Goal: Communication & Community: Answer question/provide support

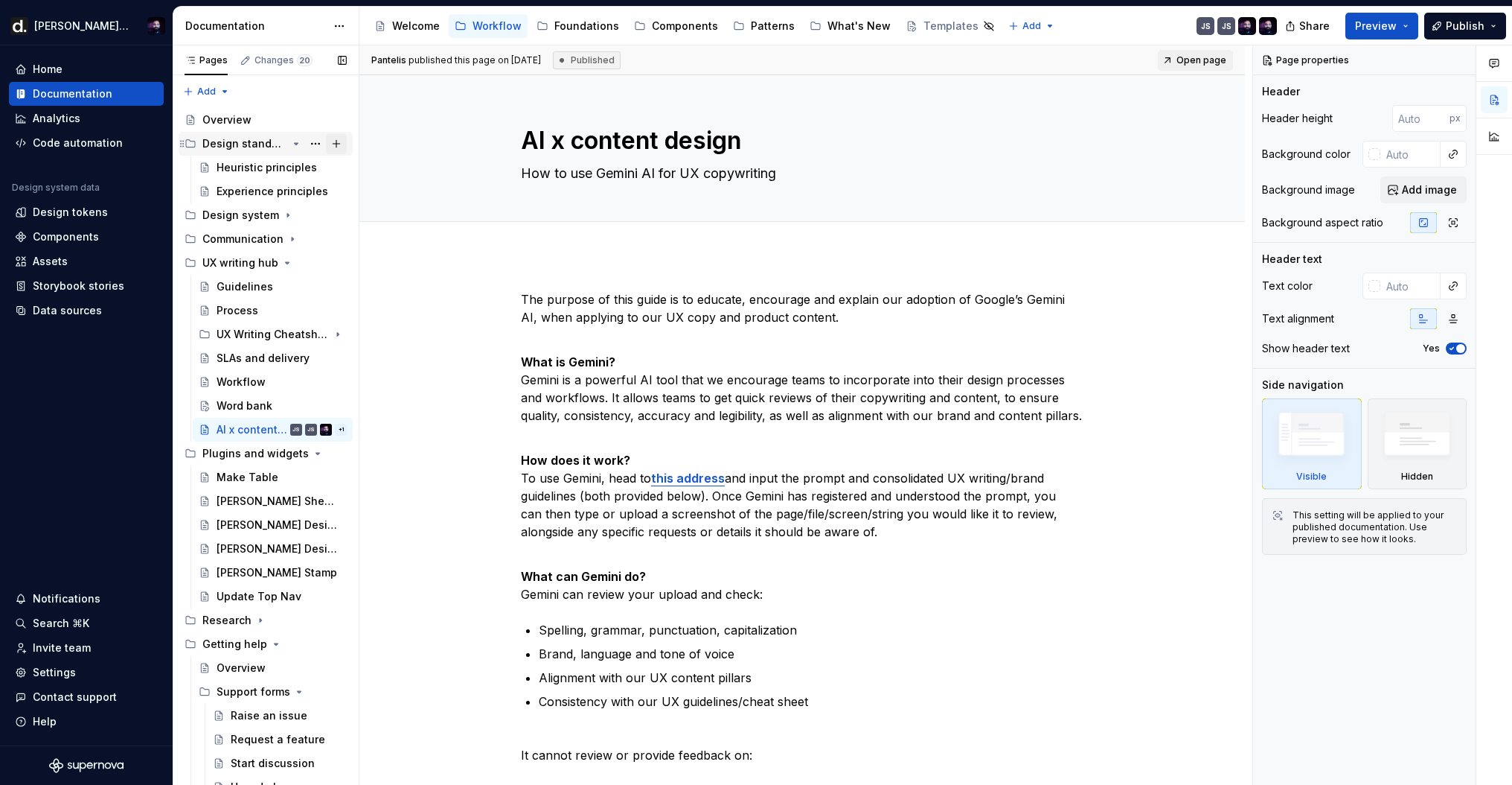
type textarea "*"
click at [84, 644] on div "Invite team" at bounding box center [61, 647] width 58 height 15
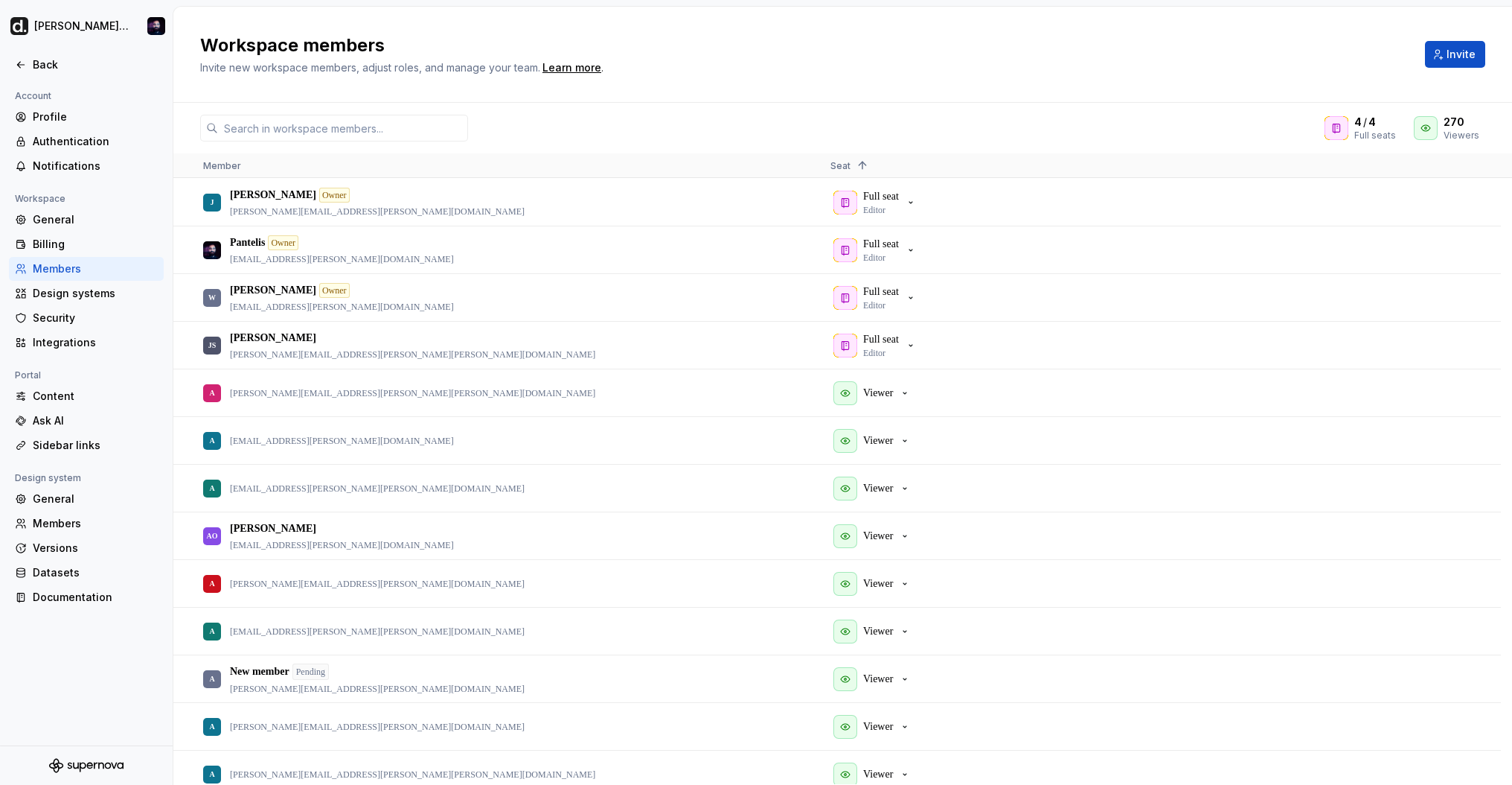
click at [1102, 68] on div "Workspace members Invite new workspace members, adjust roles, and manage your t…" at bounding box center [842, 54] width 1285 height 42
click at [1102, 63] on button "Invite" at bounding box center [1455, 53] width 60 height 27
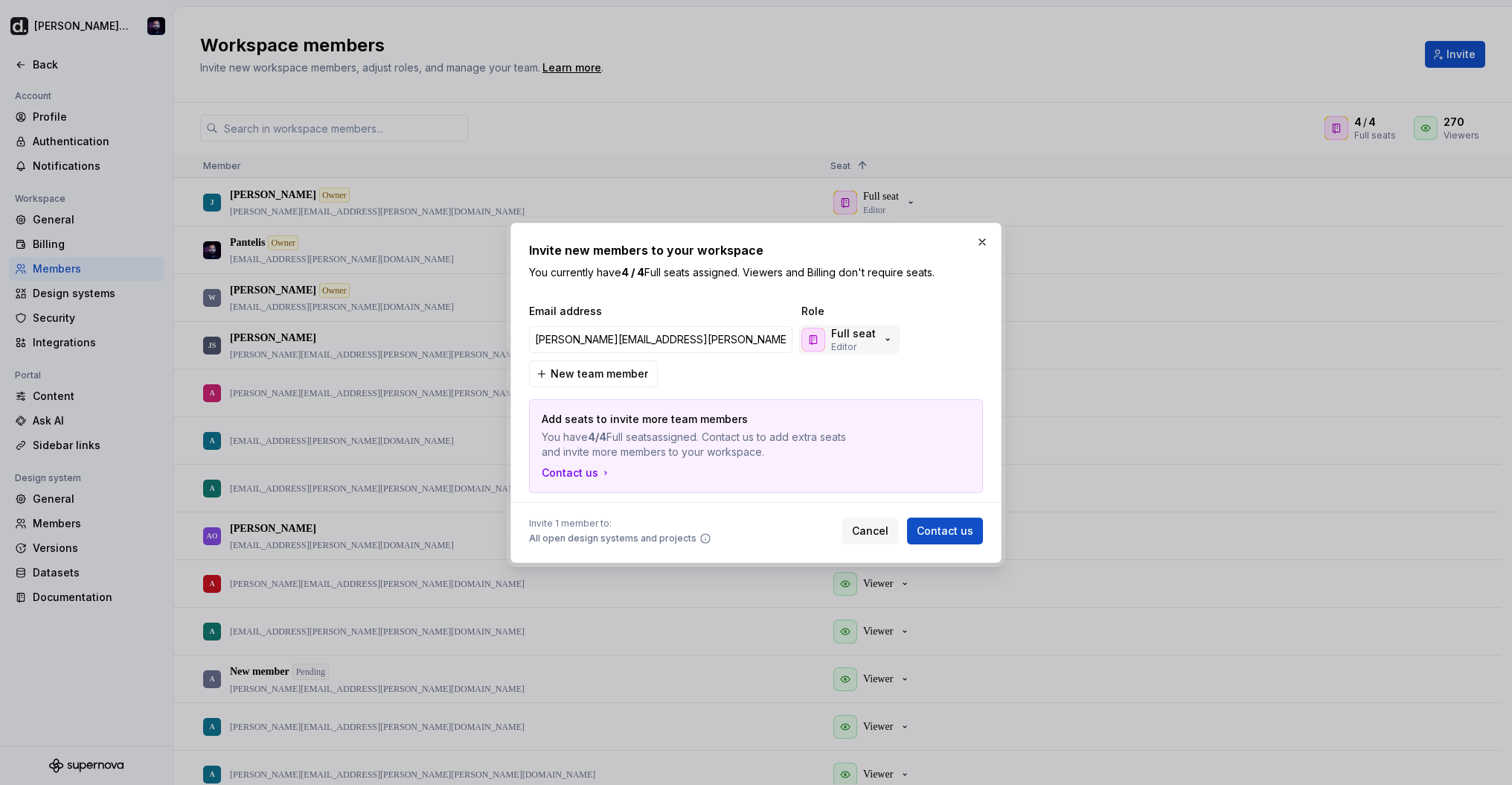
click at [887, 339] on icon "button" at bounding box center [888, 340] width 3 height 2
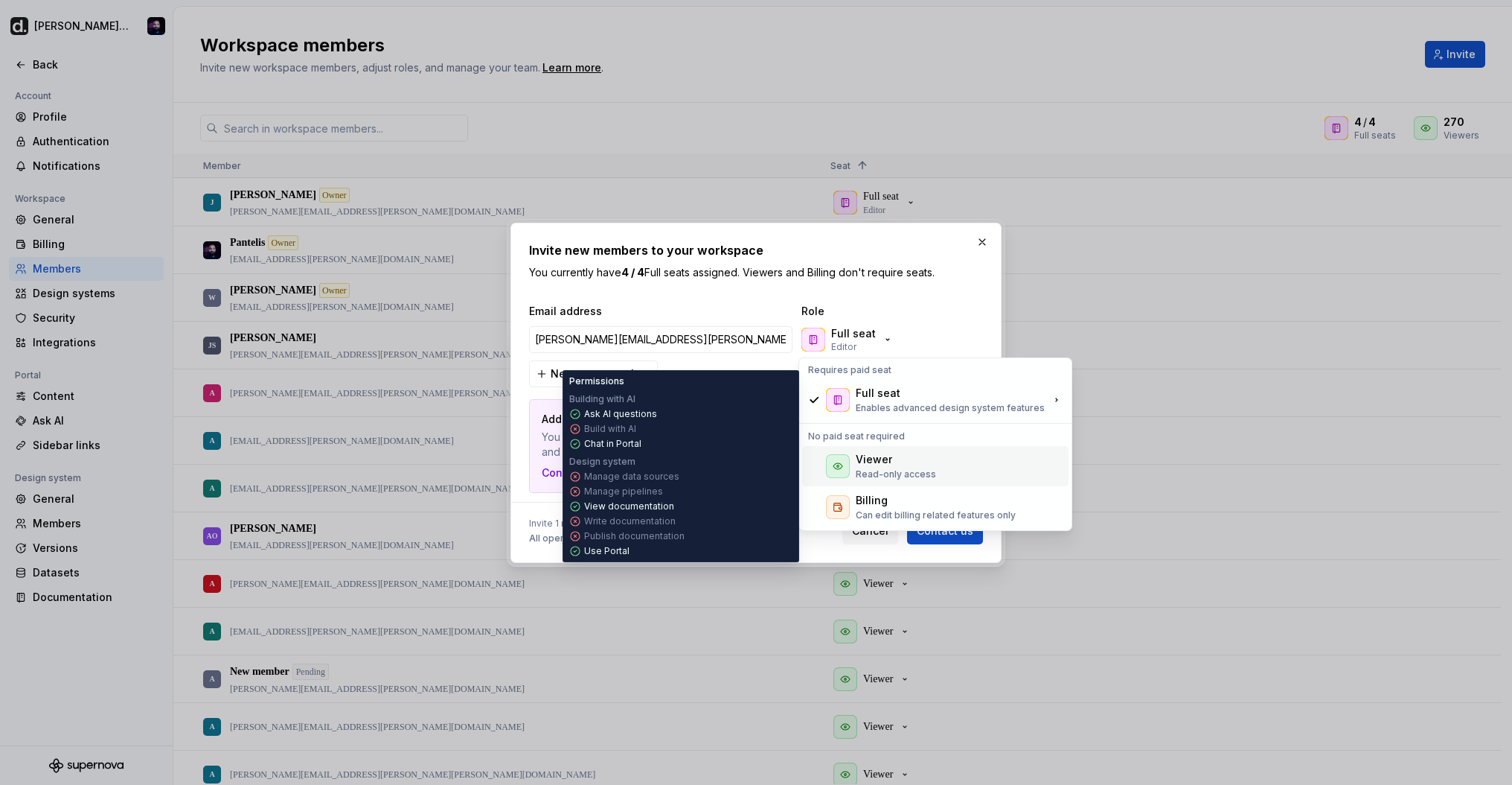
click at [870, 471] on p "Read-only access" at bounding box center [896, 474] width 80 height 12
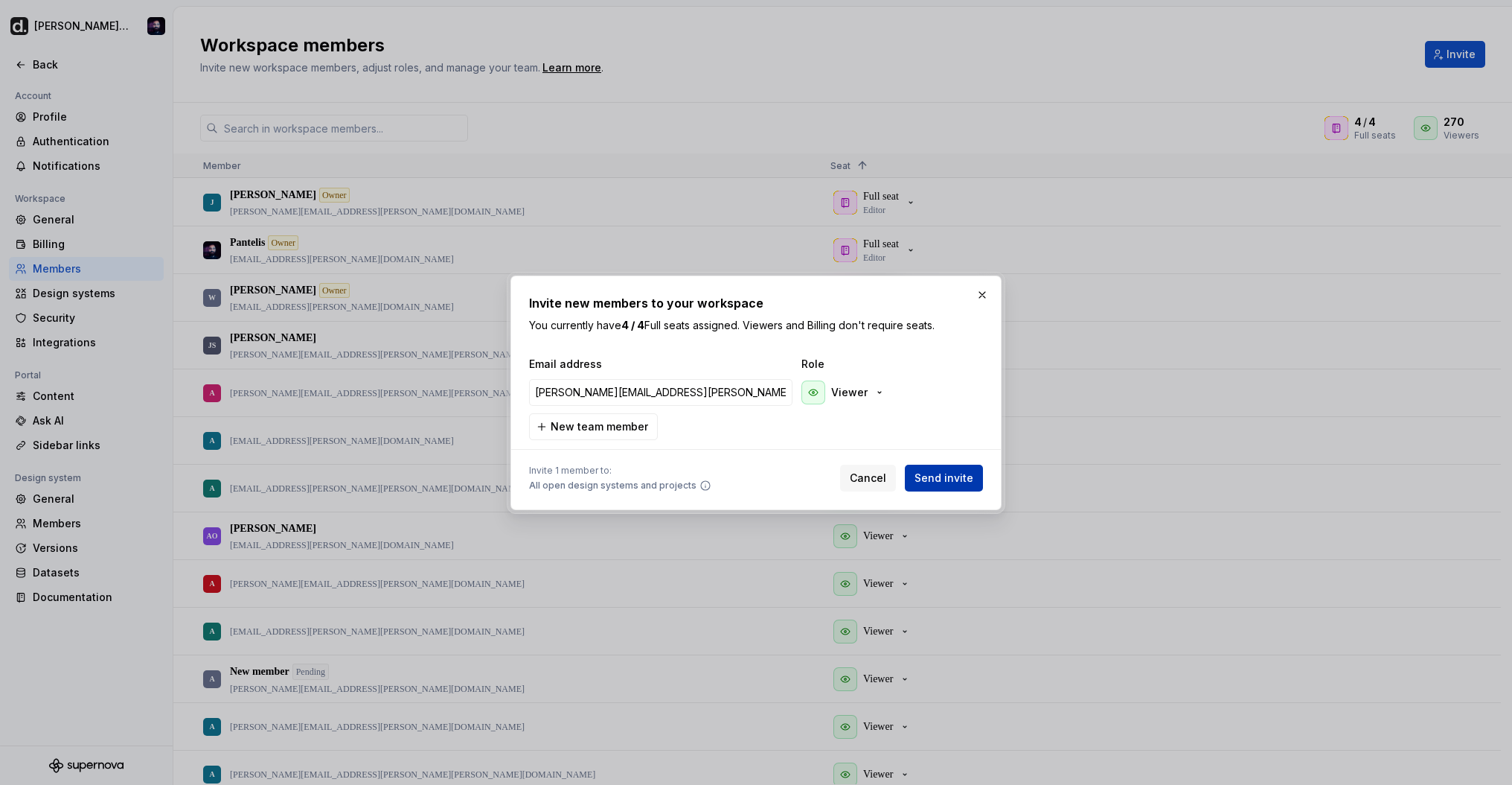
click at [960, 466] on button "Send invite" at bounding box center [943, 477] width 78 height 27
type input "fernando.gruning@deel.com"
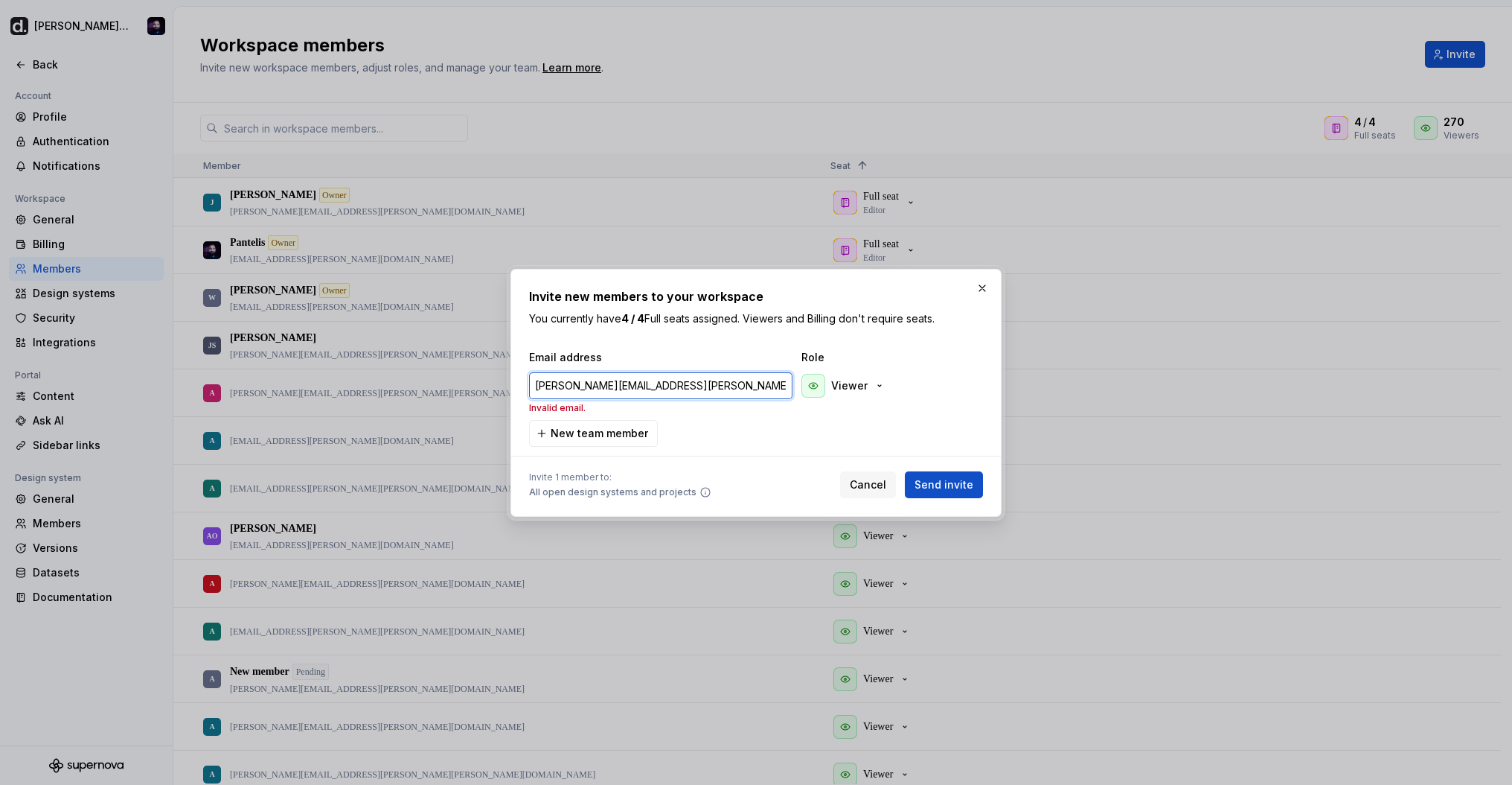
click at [535, 392] on input "fernando.gruning@deel.com" at bounding box center [661, 385] width 263 height 27
click at [535, 384] on input "fernando.gruning@deel.com" at bounding box center [661, 385] width 263 height 27
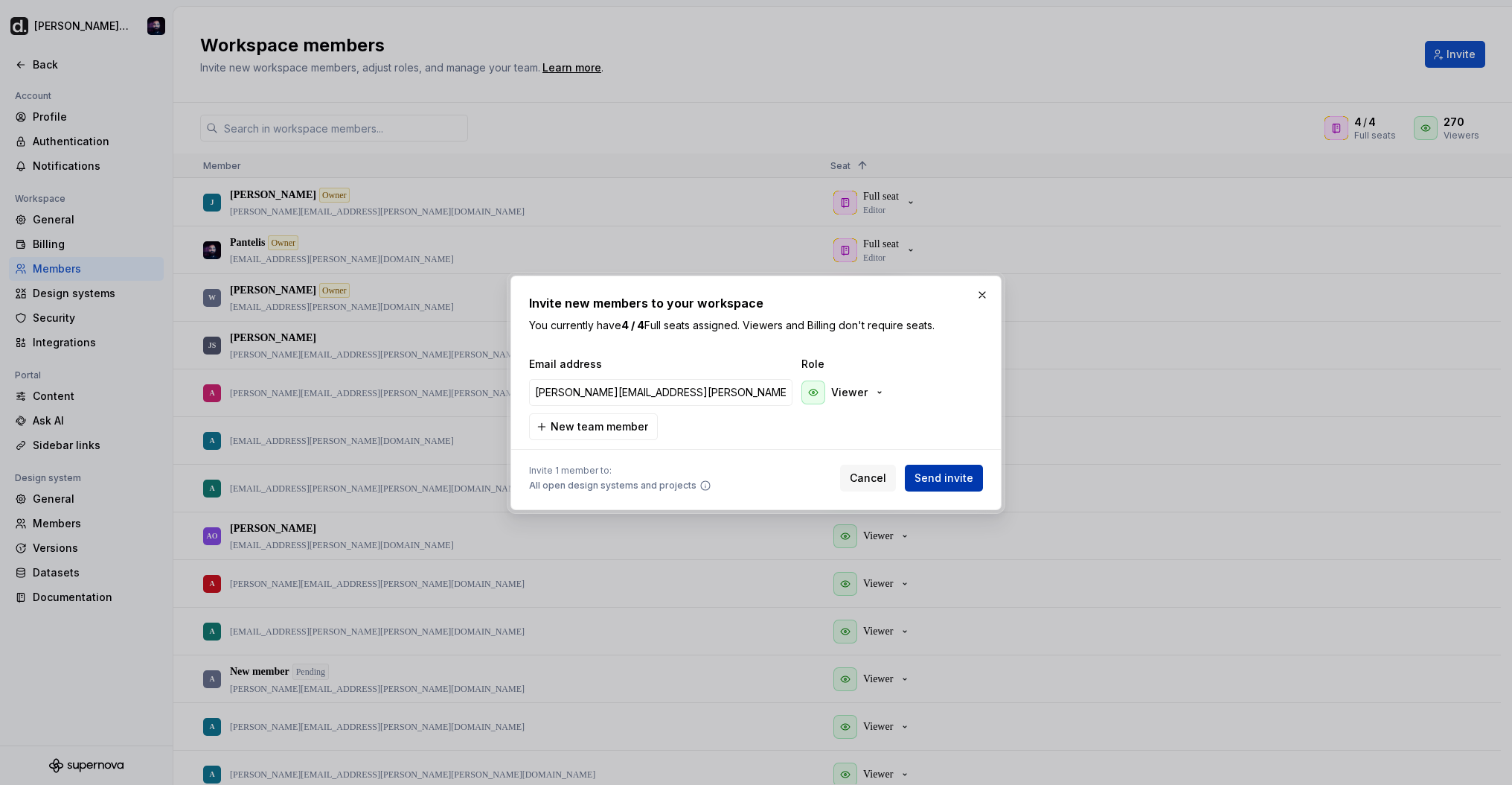
click at [959, 467] on button "Send invite" at bounding box center [943, 477] width 78 height 27
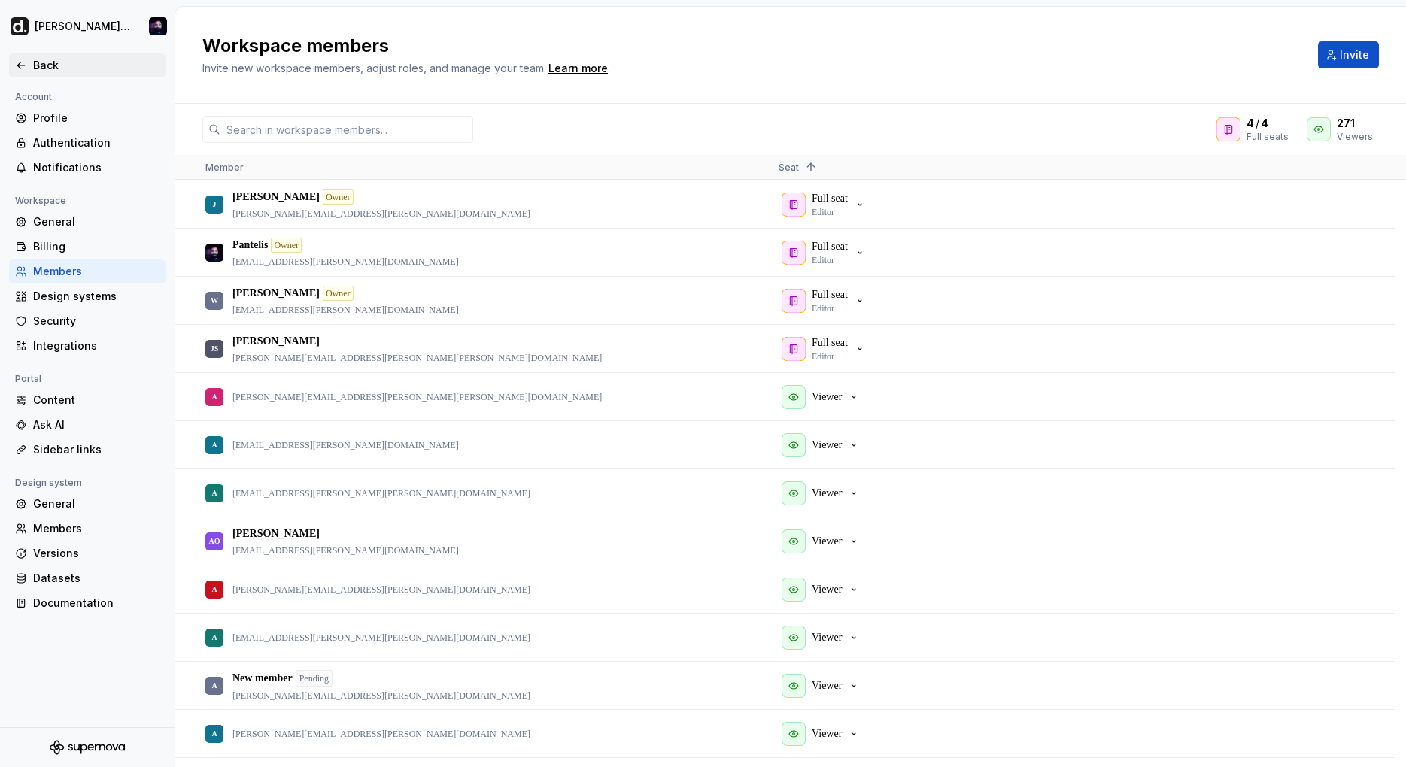
click at [53, 65] on div "Back" at bounding box center [96, 65] width 126 height 15
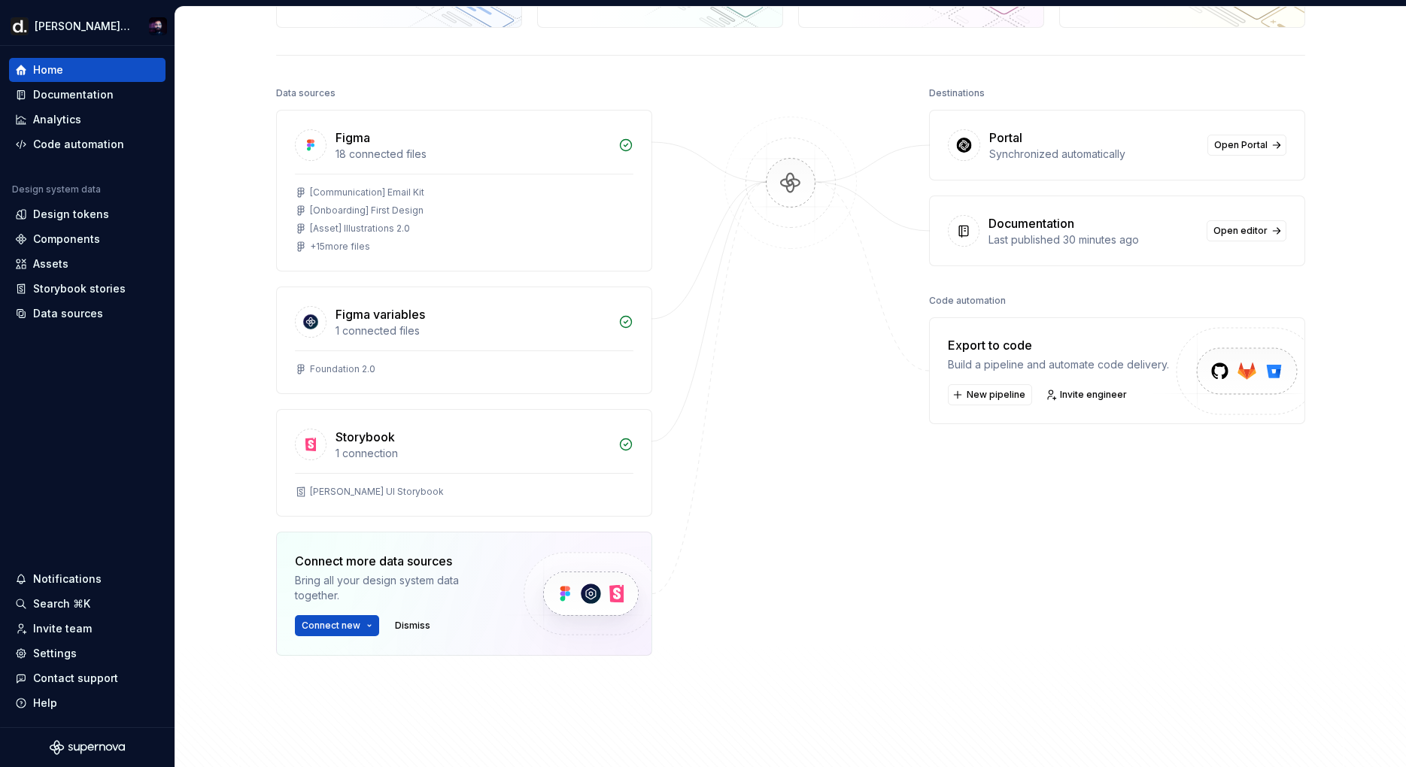
scroll to position [132, 0]
click at [365, 624] on button "Connect new" at bounding box center [337, 624] width 84 height 21
click at [117, 89] on div "Documentation" at bounding box center [87, 94] width 144 height 15
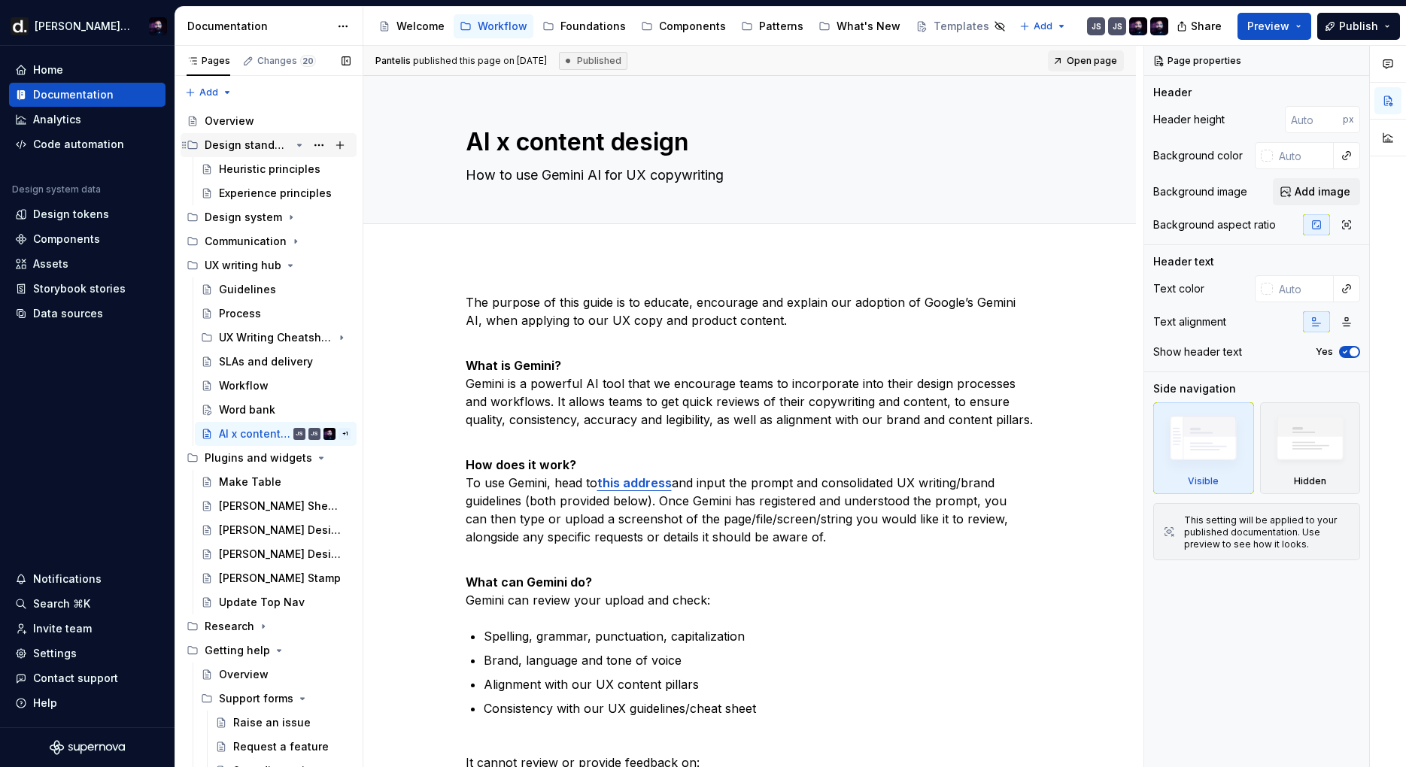
click at [249, 150] on div "Design standards" at bounding box center [248, 145] width 86 height 15
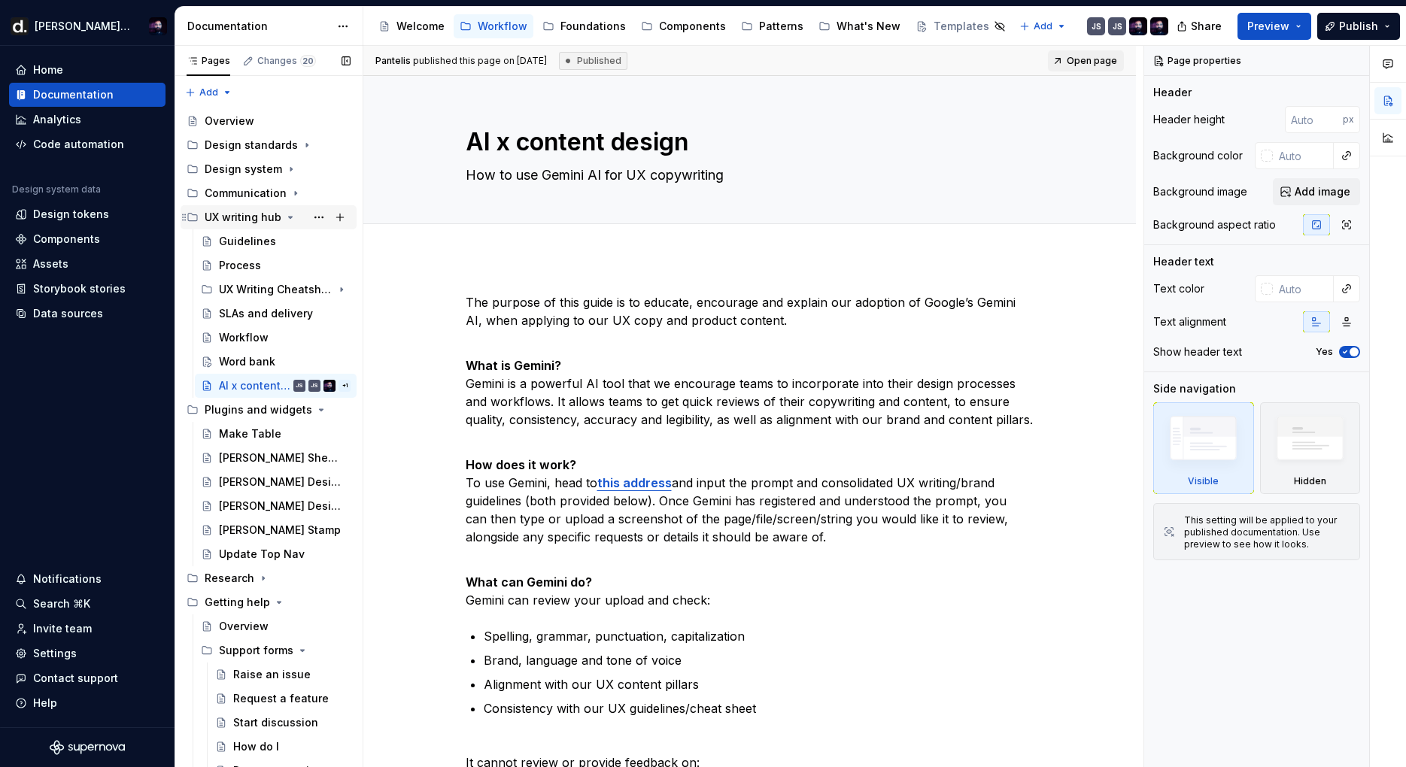
click at [243, 215] on div "UX writing hub" at bounding box center [243, 217] width 77 height 15
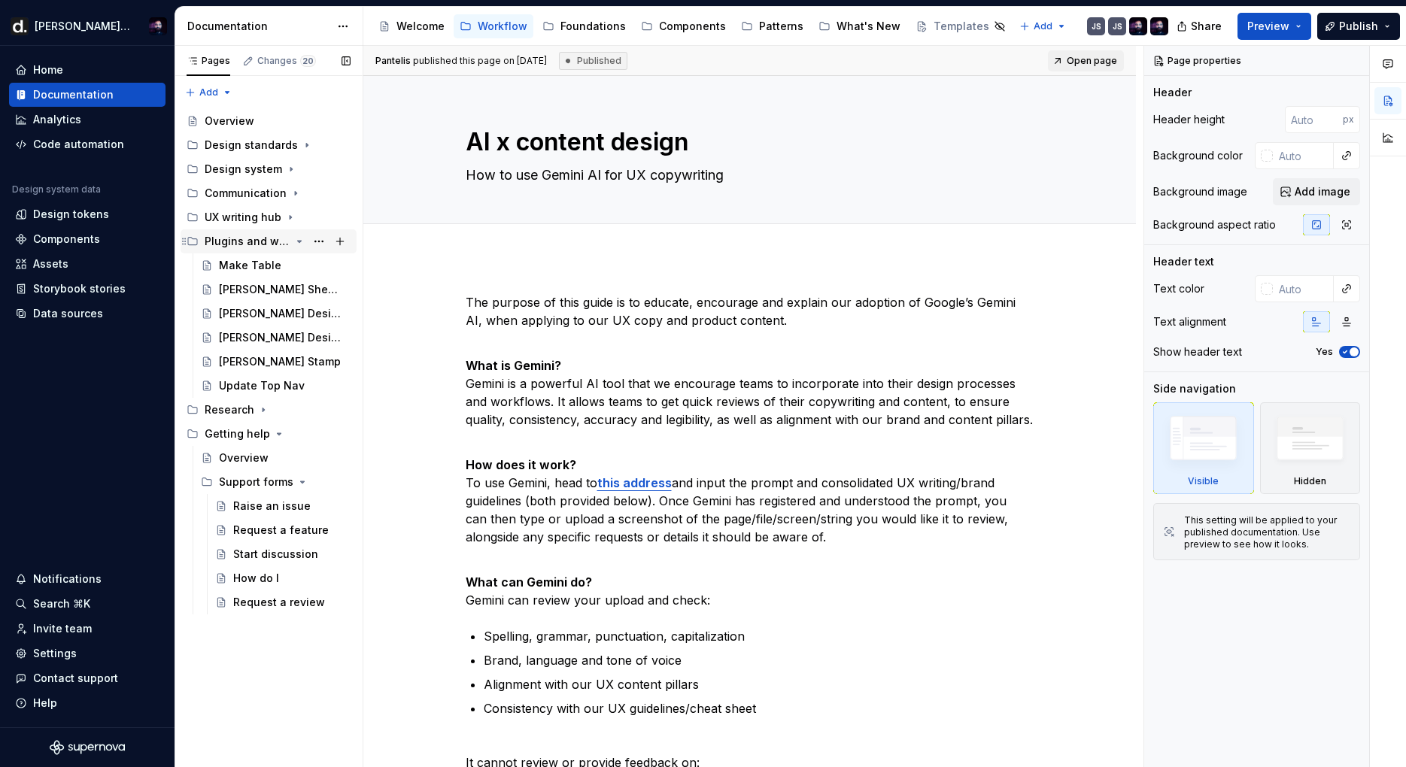
click at [243, 250] on div "Plugins and widgets" at bounding box center [278, 241] width 146 height 21
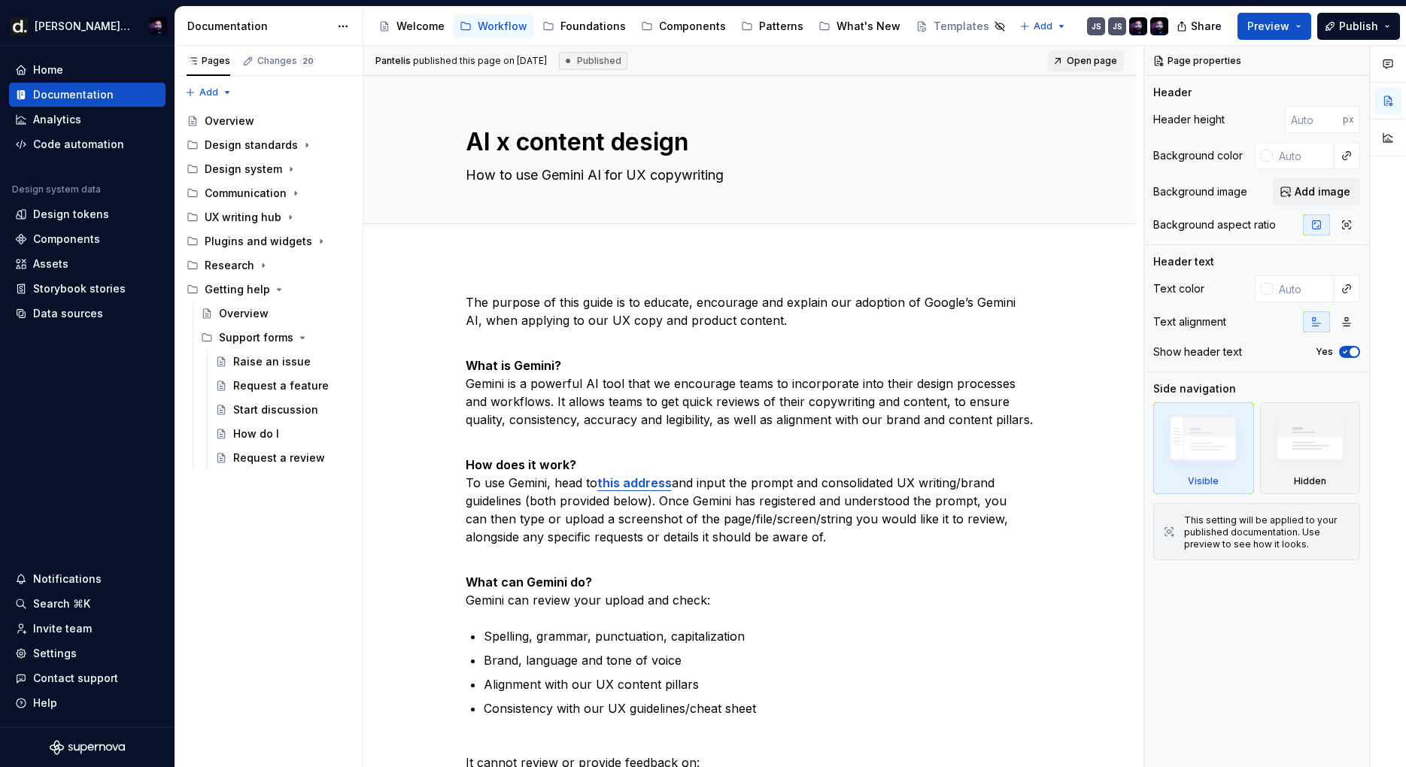
type textarea "*"
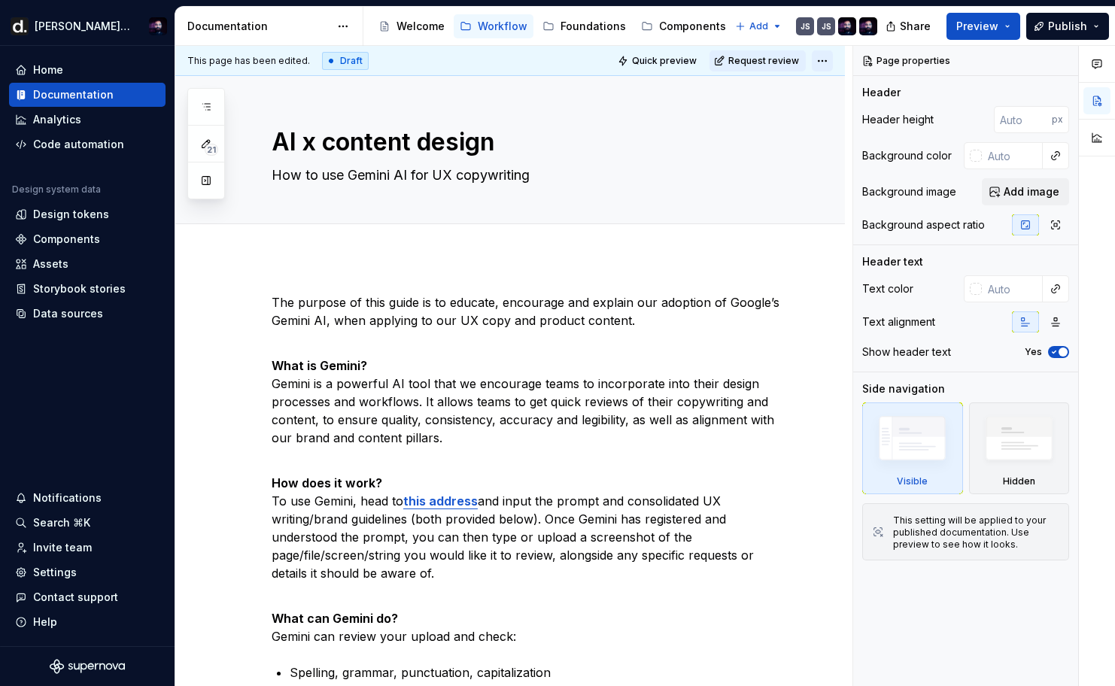
click at [821, 56] on html "[PERSON_NAME] UI Home Documentation Analytics Code automation Design system dat…" at bounding box center [557, 343] width 1115 height 686
click at [820, 60] on html "[PERSON_NAME] UI Home Documentation Analytics Code automation Design system dat…" at bounding box center [557, 343] width 1115 height 686
click at [780, 67] on button "Request review" at bounding box center [757, 60] width 96 height 21
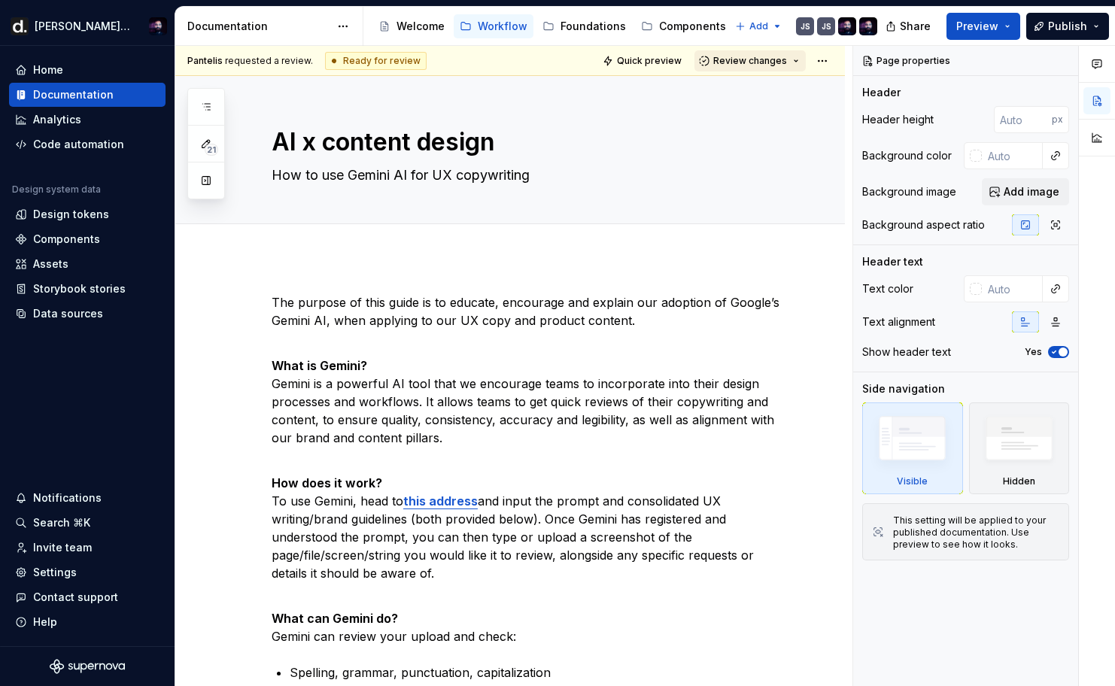
click at [784, 65] on span "Review changes" at bounding box center [750, 61] width 74 height 12
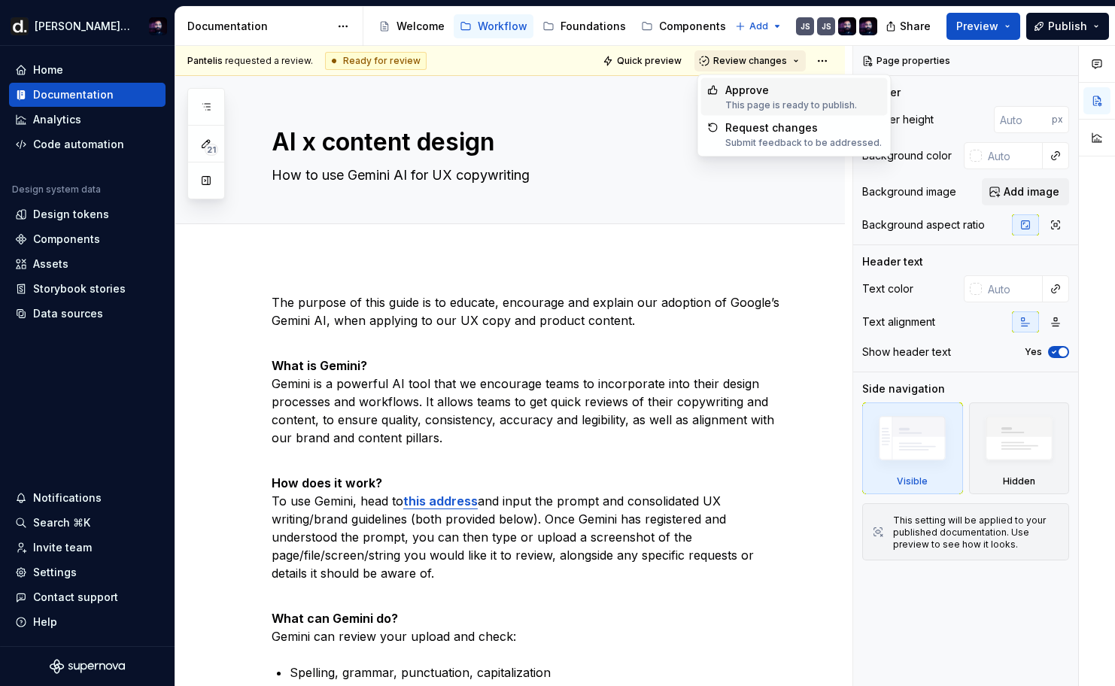
click at [787, 62] on button "Review changes" at bounding box center [749, 60] width 111 height 21
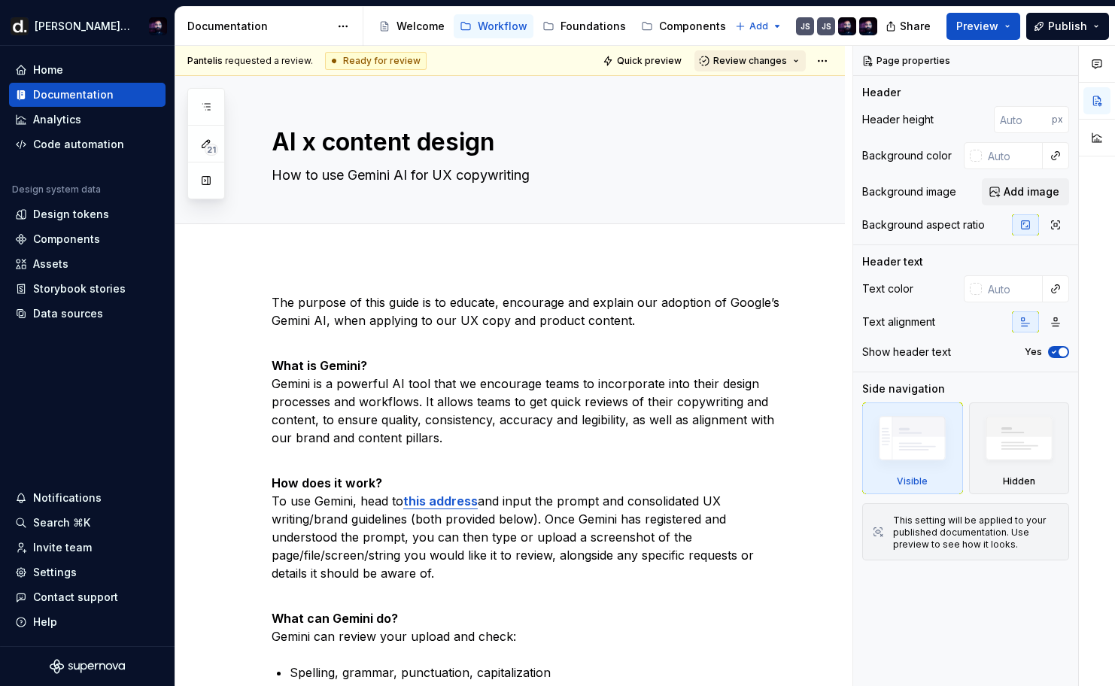
click at [793, 59] on button "Review changes" at bounding box center [749, 60] width 111 height 21
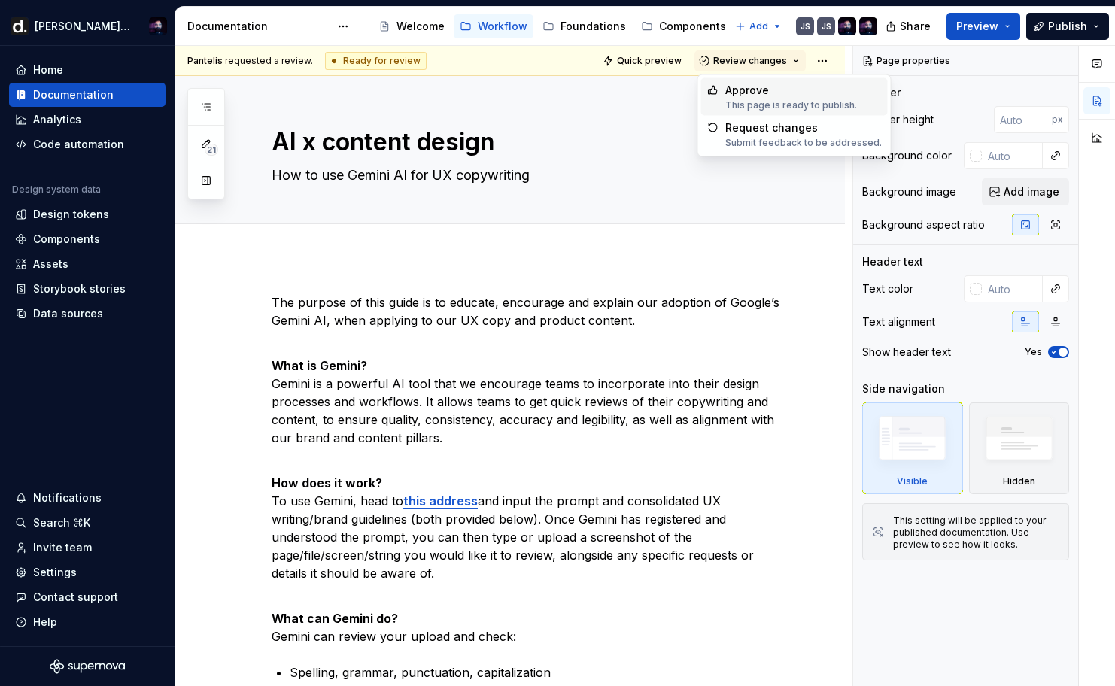
click at [788, 78] on span "Approve This page is ready to publish." at bounding box center [794, 97] width 187 height 38
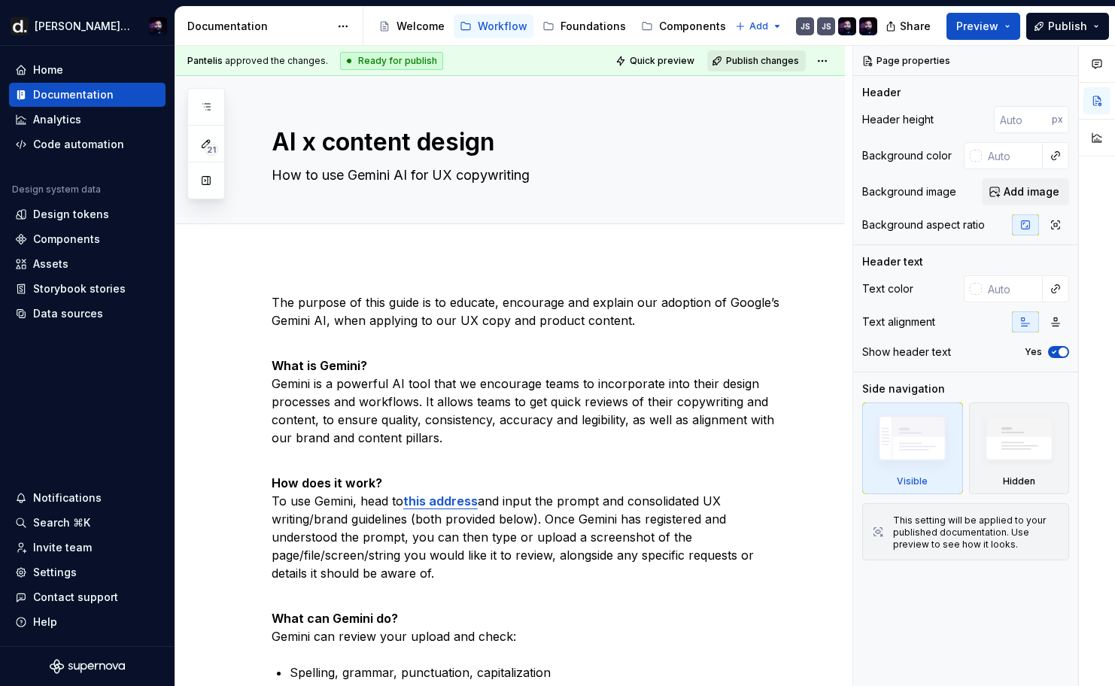
click at [775, 68] on button "Publish changes" at bounding box center [756, 60] width 99 height 21
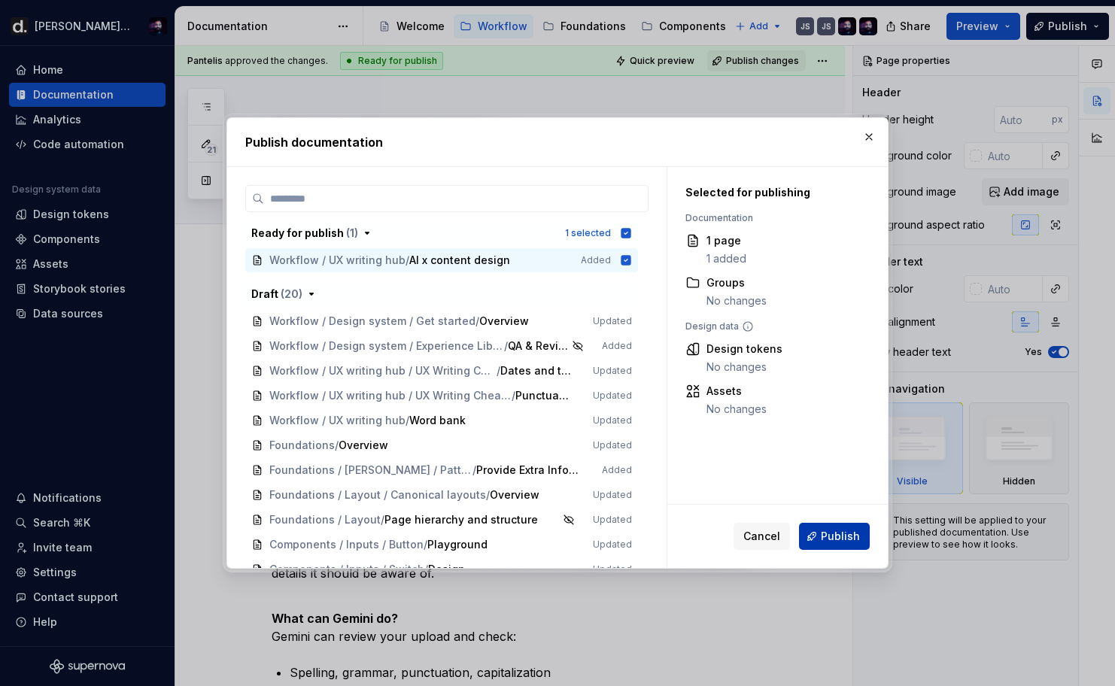
click at [843, 535] on span "Publish" at bounding box center [839, 536] width 39 height 15
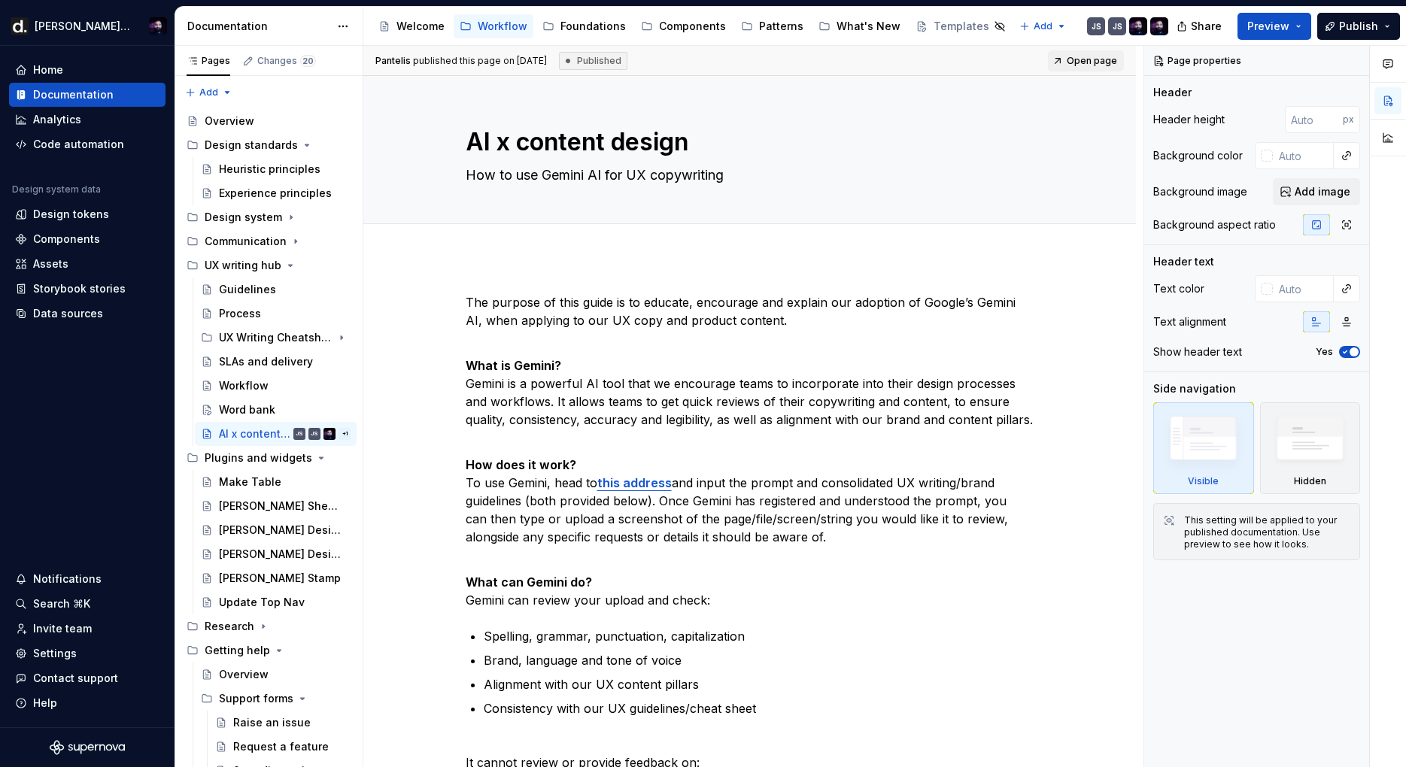
type textarea "*"
